Goal: Task Accomplishment & Management: Use online tool/utility

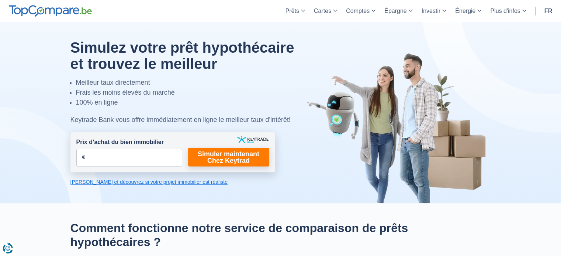
click at [167, 182] on link "Calculez et découvrez si votre projet immobilier est réaliste" at bounding box center [172, 182] width 205 height 7
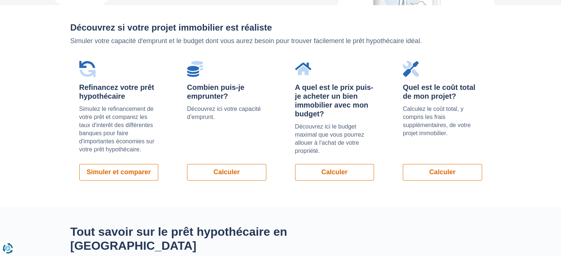
scroll to position [523, 0]
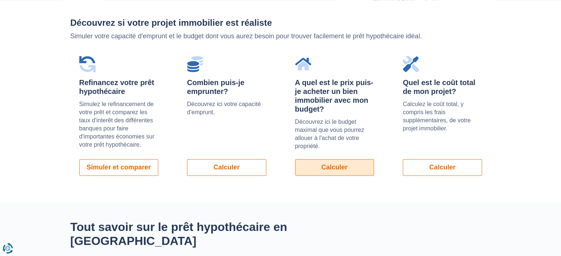
click at [325, 166] on link "Calculer" at bounding box center [334, 167] width 79 height 17
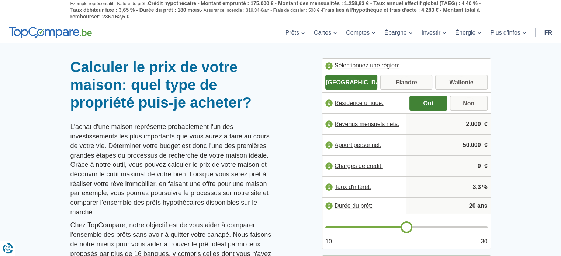
scroll to position [11, 0]
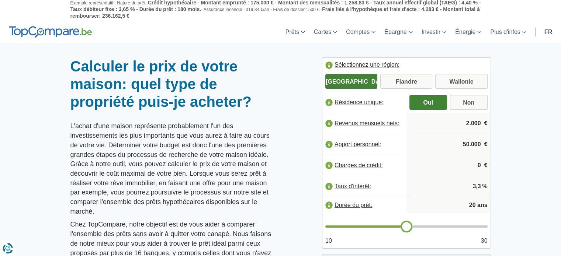
click at [405, 85] on input "Flandre" at bounding box center [406, 82] width 52 height 13
radio input "true"
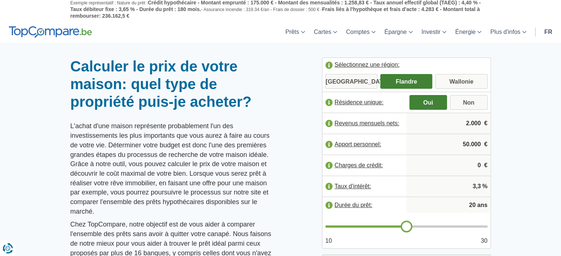
click at [373, 80] on input "[GEOGRAPHIC_DATA]" at bounding box center [351, 82] width 52 height 13
radio input "true"
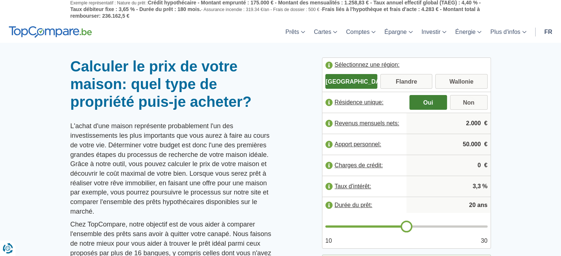
click at [434, 117] on input "2.000" at bounding box center [448, 124] width 78 height 20
click at [480, 122] on input "2.000" at bounding box center [448, 124] width 78 height 20
type input "2.550"
click at [482, 142] on input "50.000" at bounding box center [448, 145] width 78 height 20
click at [466, 141] on input "50.000" at bounding box center [448, 145] width 78 height 20
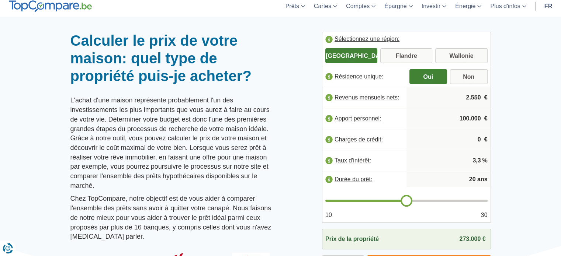
scroll to position [37, 0]
type input "100.000"
type input "21"
type input "22"
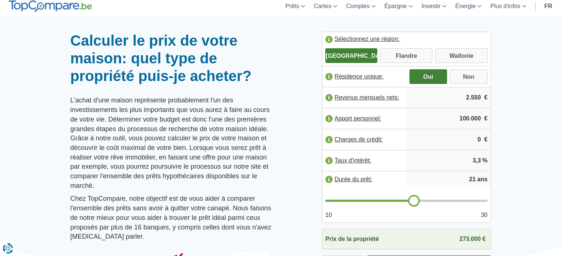
type input "22"
type input "23"
type input "24"
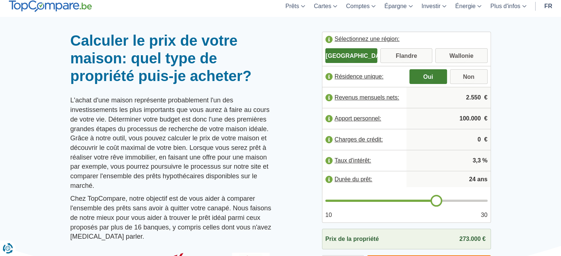
type input "25"
drag, startPoint x: 410, startPoint y: 196, endPoint x: 444, endPoint y: 193, distance: 33.7
type input "25"
click at [444, 200] on input "range" at bounding box center [406, 201] width 162 height 2
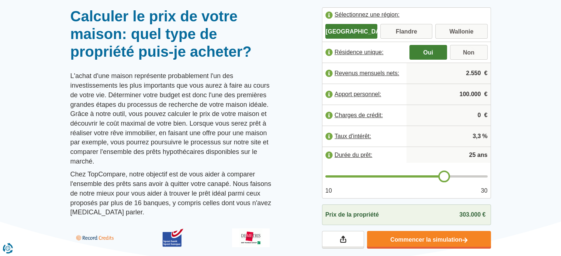
scroll to position [60, 0]
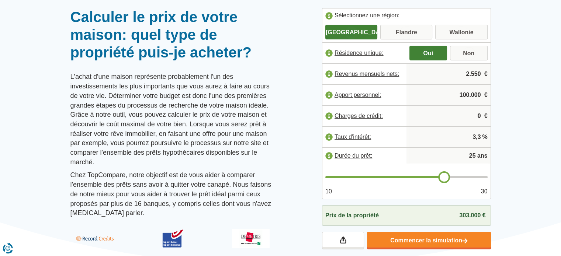
click at [467, 92] on input "100.000" at bounding box center [448, 95] width 78 height 20
type input "100.000"
click at [475, 135] on input "3,3" at bounding box center [448, 137] width 78 height 20
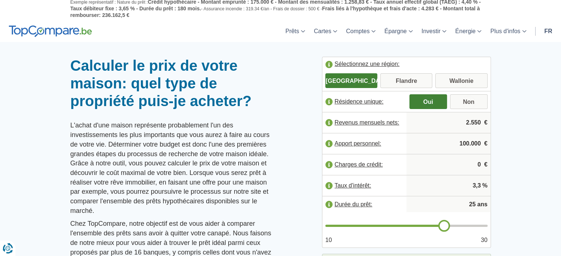
scroll to position [16, 0]
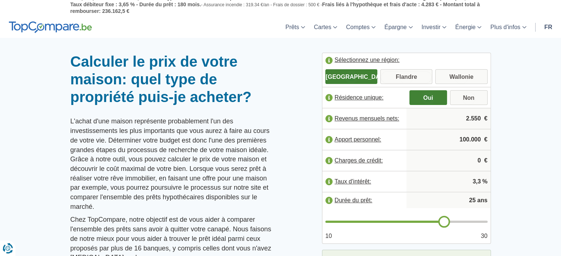
click at [428, 71] on input "Flandre" at bounding box center [406, 77] width 52 height 13
radio input "true"
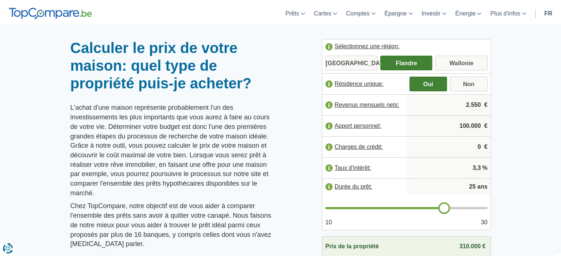
scroll to position [29, 0]
click at [441, 62] on input "Wallonie" at bounding box center [461, 64] width 52 height 13
radio input "true"
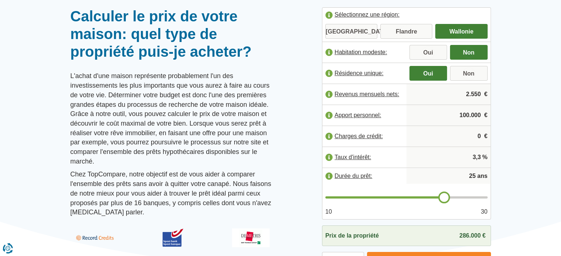
scroll to position [53, 0]
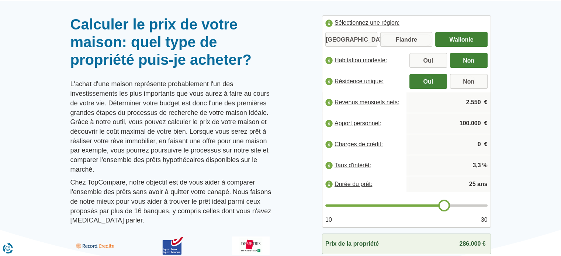
click at [428, 43] on input "Flandre" at bounding box center [406, 40] width 52 height 13
radio input "true"
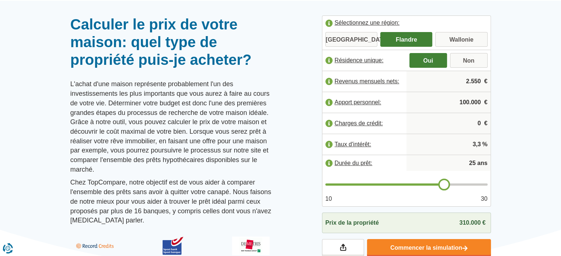
click at [353, 142] on label "Taux d'intérêt:" at bounding box center [364, 144] width 84 height 16
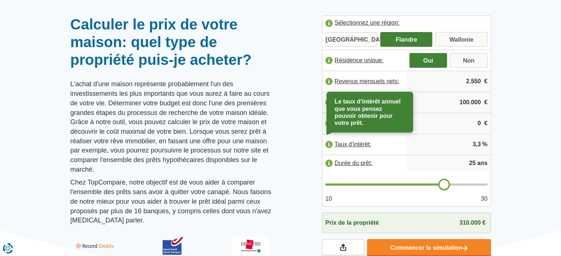
click at [310, 15] on div at bounding box center [280, 15] width 561 height 0
